Goal: Task Accomplishment & Management: Manage account settings

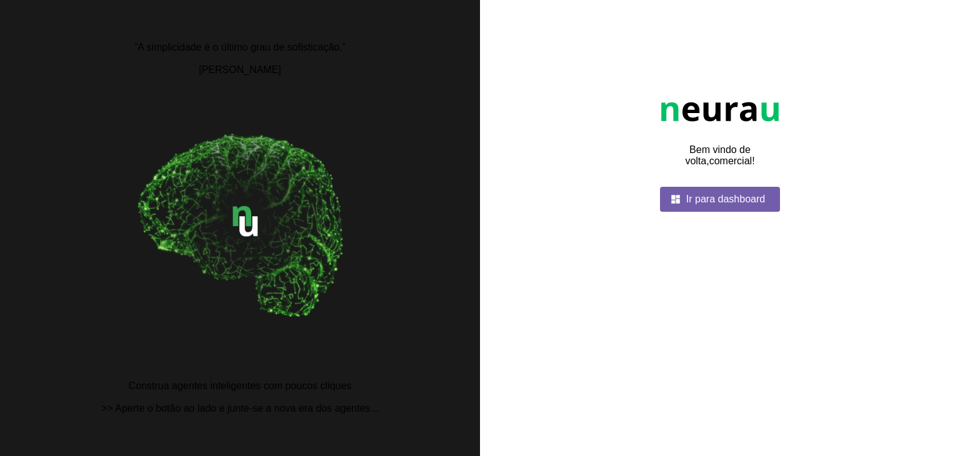
click at [730, 214] on span at bounding box center [720, 199] width 120 height 30
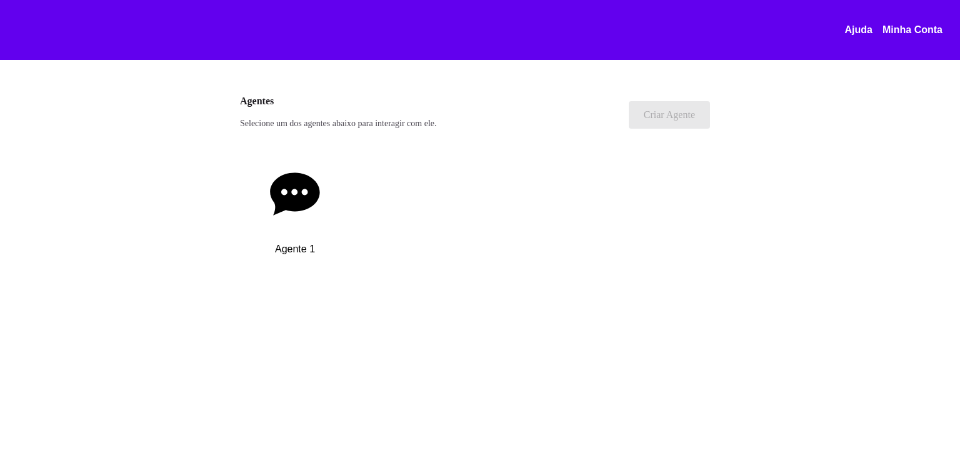
click at [904, 26] on link "Minha Conta" at bounding box center [918, 29] width 70 height 11
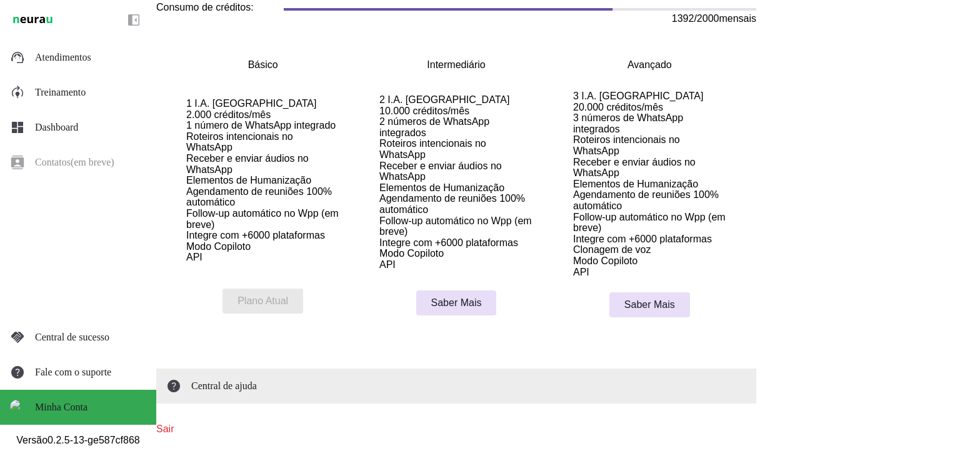
scroll to position [316, 0]
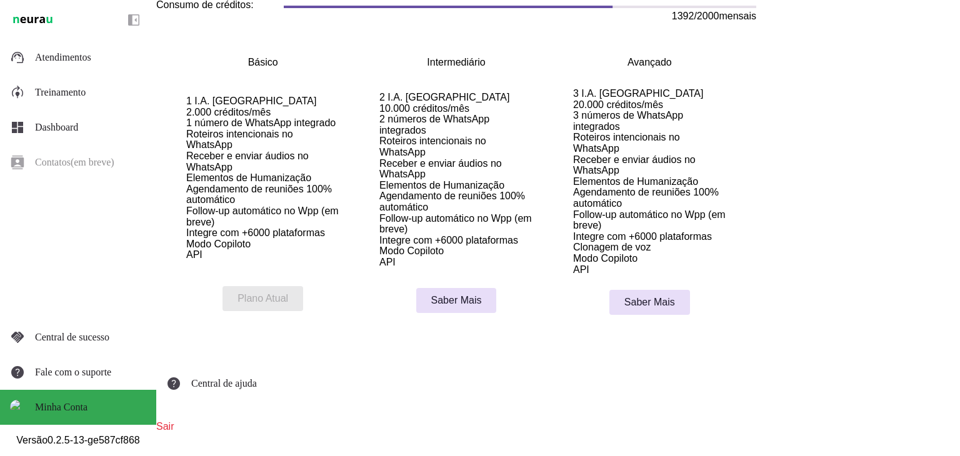
click at [168, 421] on link "Sair" at bounding box center [165, 426] width 18 height 11
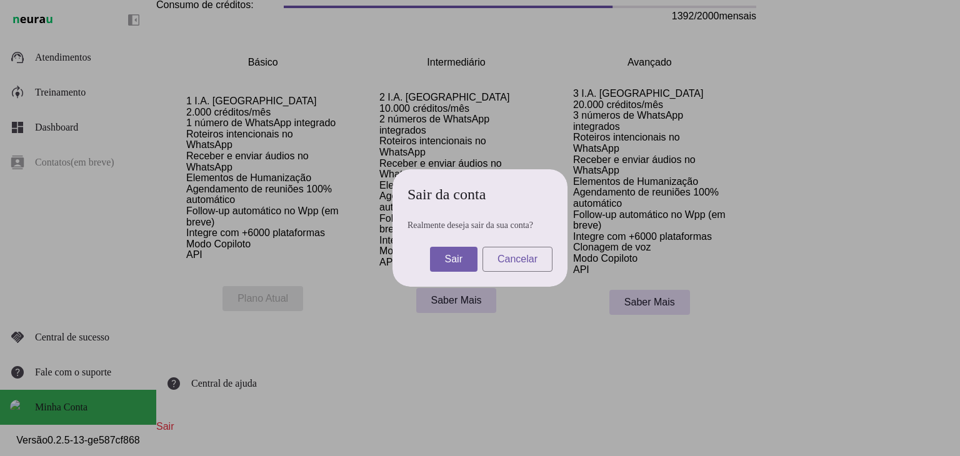
click at [445, 261] on span at bounding box center [454, 259] width 48 height 30
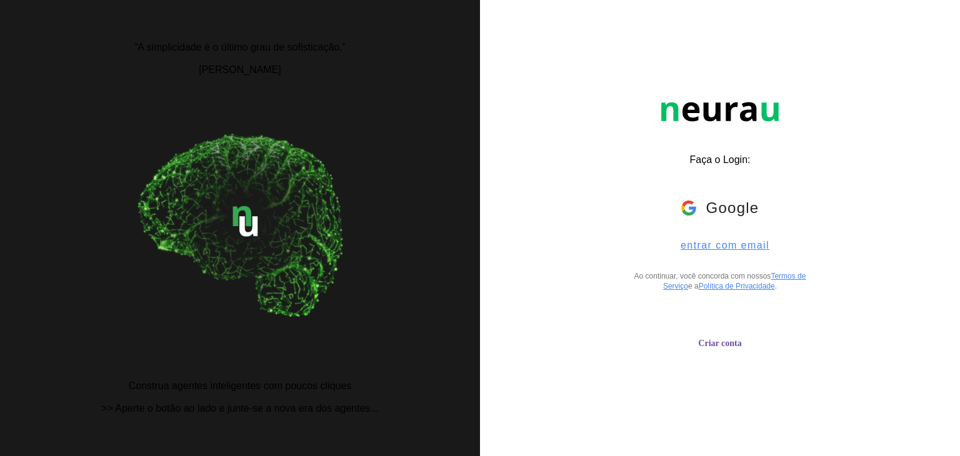
click at [718, 251] on span "entrar com email" at bounding box center [720, 245] width 99 height 11
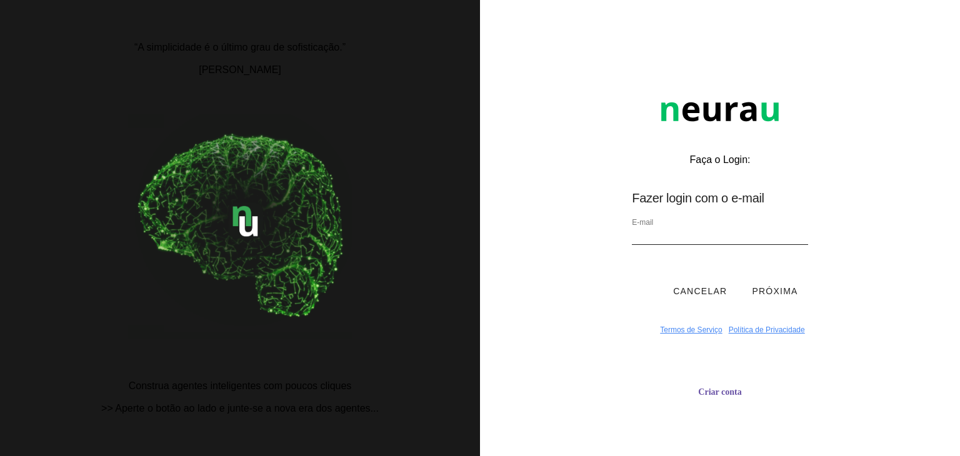
click at [702, 227] on div "E-mail" at bounding box center [720, 237] width 176 height 42
type input "camilycteles@hotmail.com"
click at [774, 295] on button "Próxima" at bounding box center [775, 292] width 66 height 38
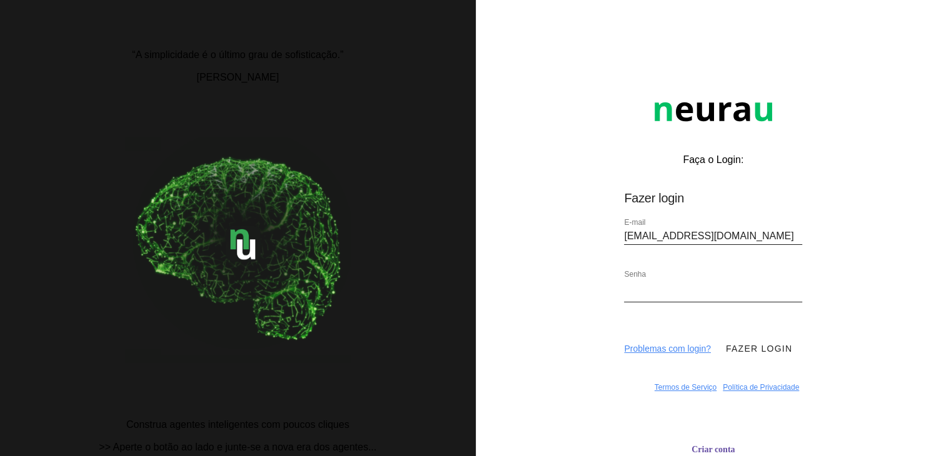
click at [756, 353] on button "Fazer login" at bounding box center [759, 349] width 86 height 38
